Goal: Task Accomplishment & Management: Manage account settings

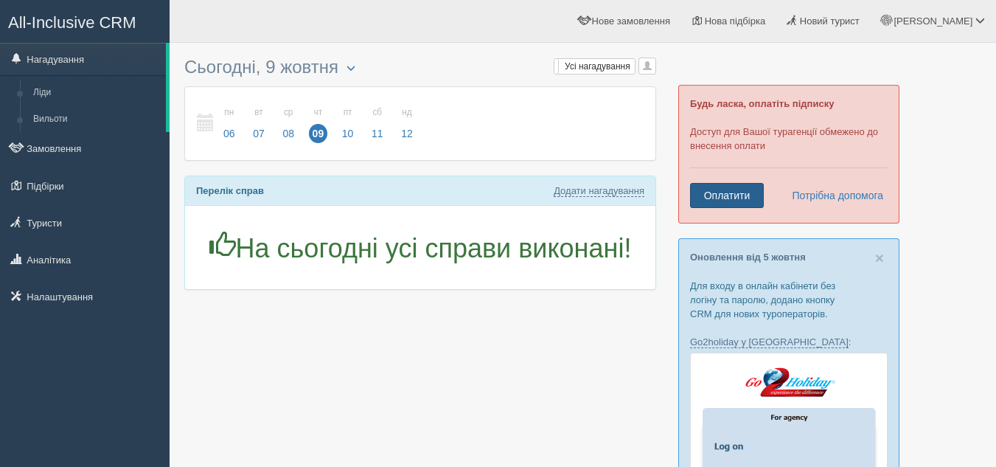
click at [728, 199] on link "Оплатити" at bounding box center [727, 195] width 74 height 25
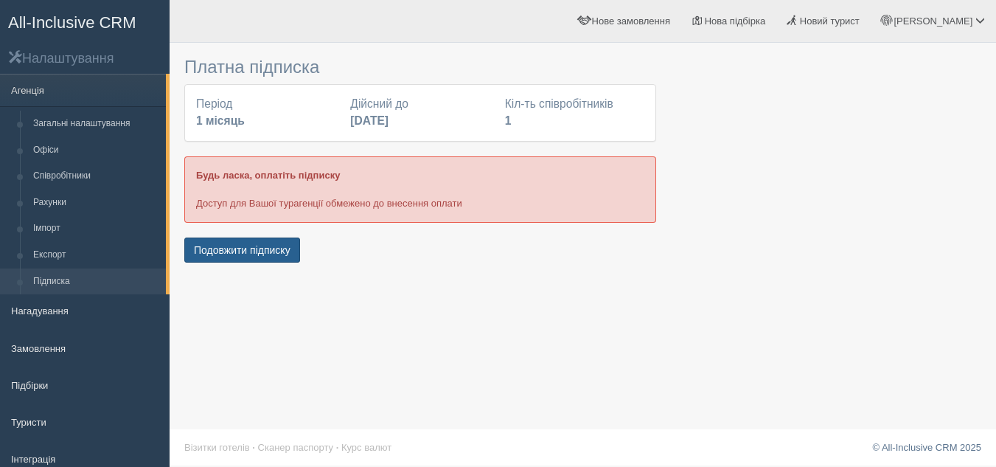
click at [243, 253] on button "Подовжити підписку" at bounding box center [242, 249] width 116 height 25
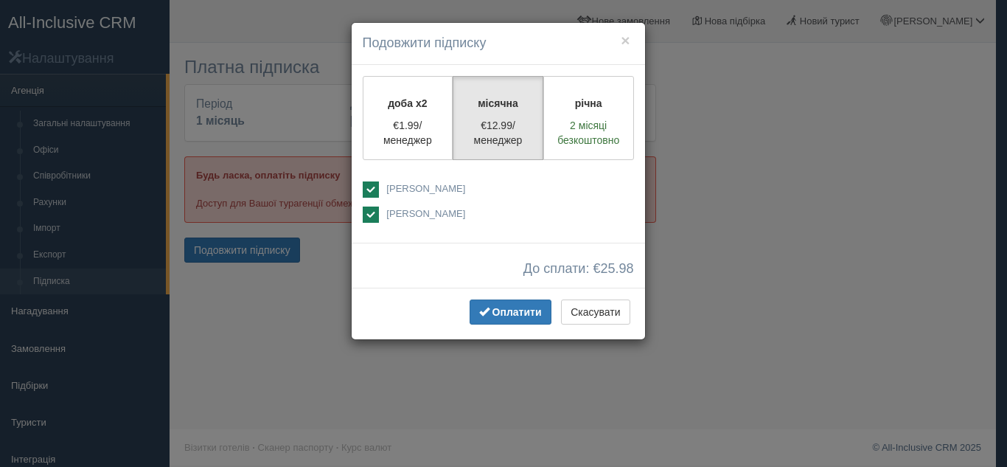
click at [394, 213] on span "[PERSON_NAME]" at bounding box center [425, 213] width 79 height 11
checkbox input "false"
click at [397, 189] on span "[PERSON_NAME]" at bounding box center [425, 188] width 79 height 11
checkbox input "false"
click at [373, 218] on ins at bounding box center [371, 214] width 16 height 16
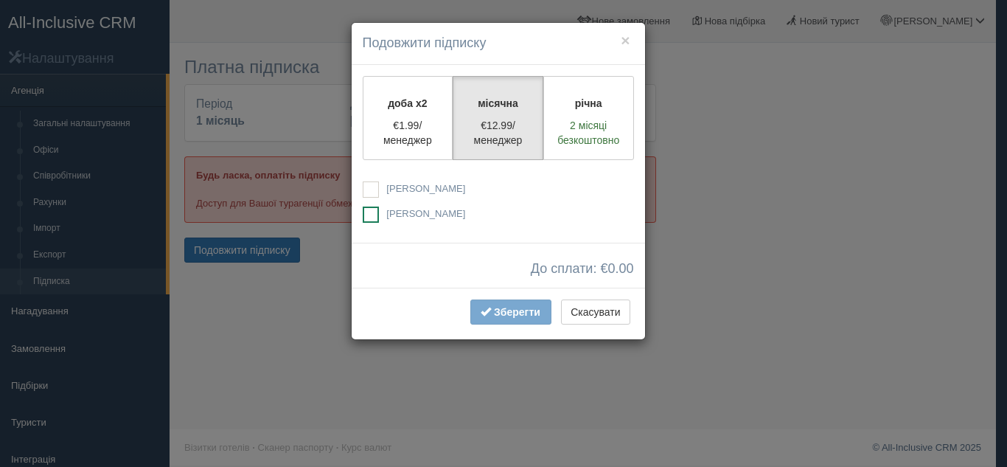
checkbox input "true"
click at [521, 310] on span "Оплатити" at bounding box center [517, 312] width 49 height 12
